Goal: Task Accomplishment & Management: Manage account settings

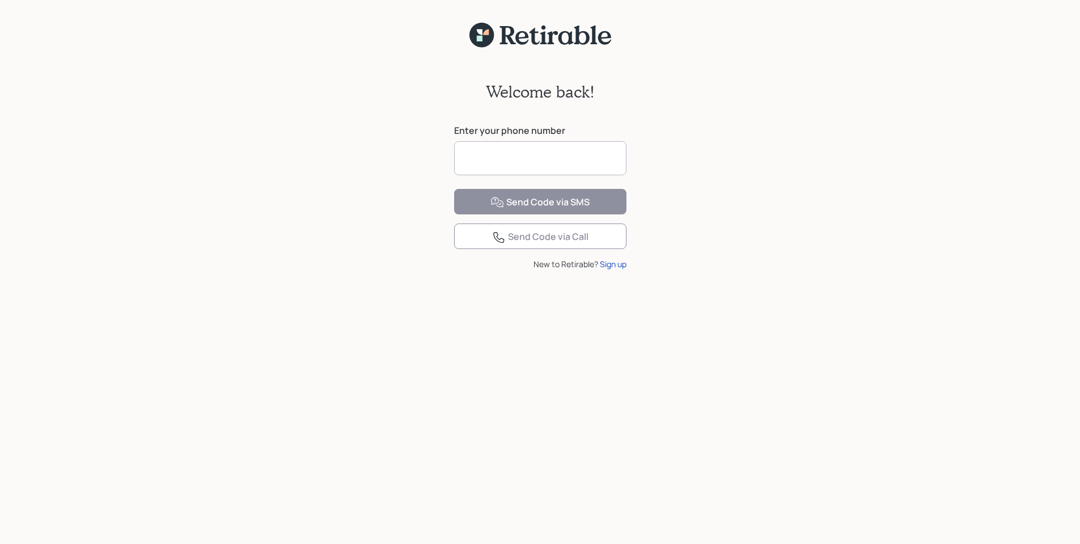
click at [486, 160] on input at bounding box center [540, 158] width 172 height 34
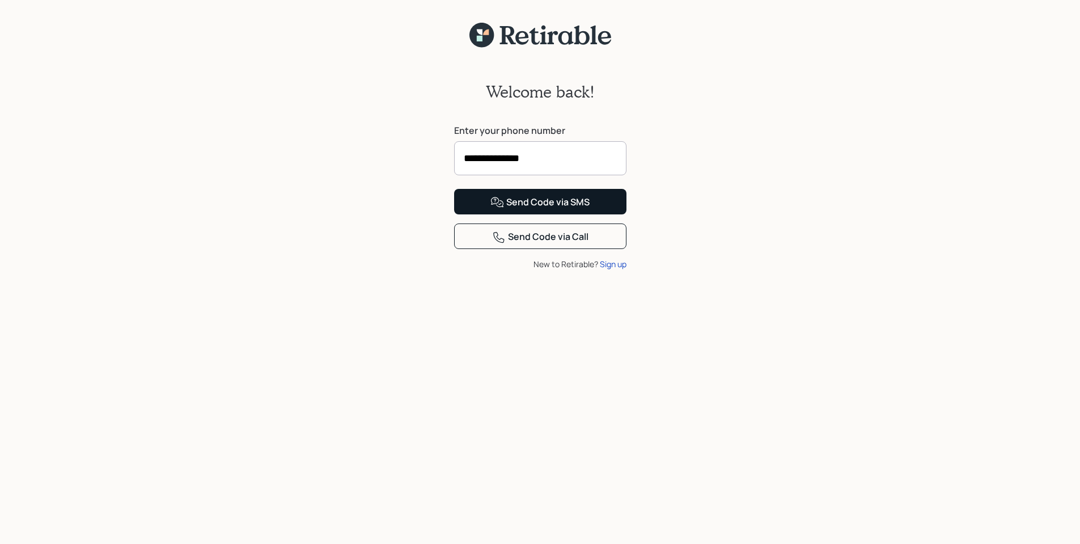
type input "**********"
click at [523, 209] on div "Send Code via SMS" at bounding box center [540, 203] width 99 height 14
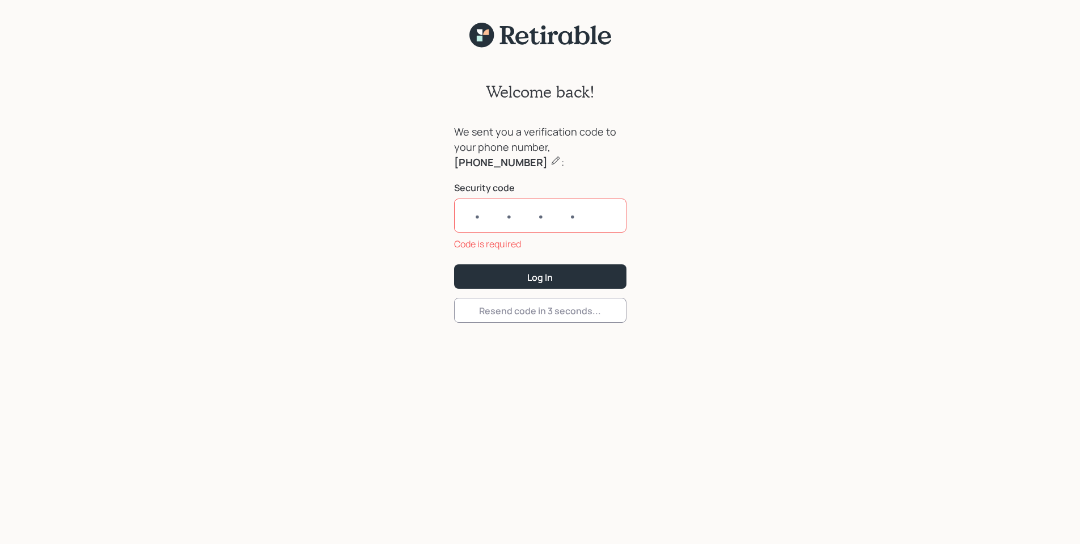
click at [522, 226] on input "text" at bounding box center [540, 215] width 172 height 34
paste input "6097"
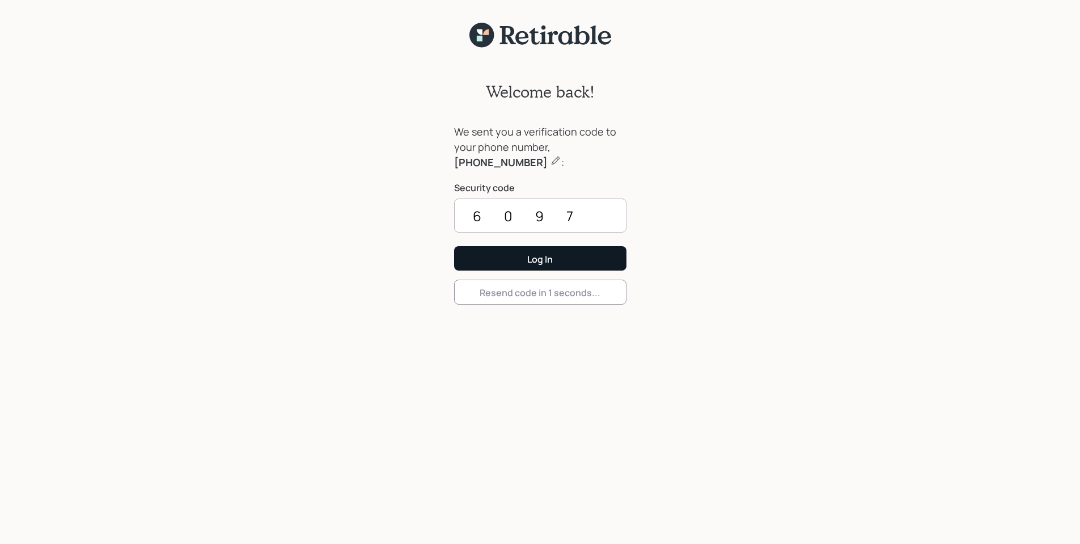
type input "6097"
click at [550, 258] on div "Log In" at bounding box center [540, 259] width 26 height 12
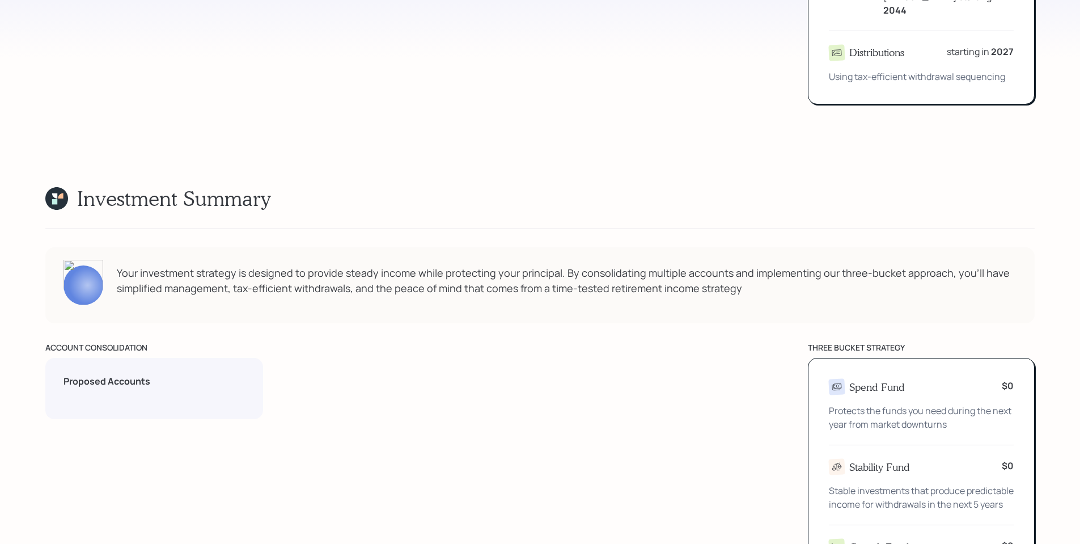
scroll to position [907, 0]
